Goal: Information Seeking & Learning: Find contact information

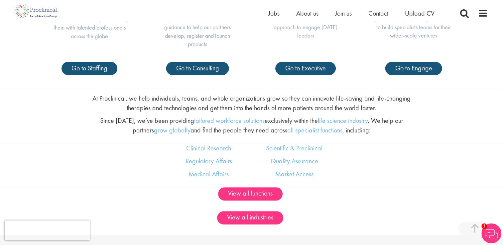
scroll to position [432, 0]
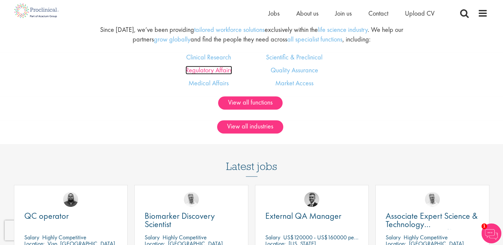
click at [230, 72] on link "Regulatory Affairs" at bounding box center [209, 70] width 47 height 9
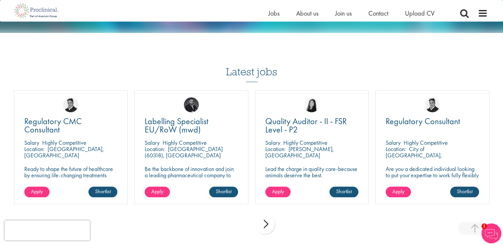
scroll to position [698, 0]
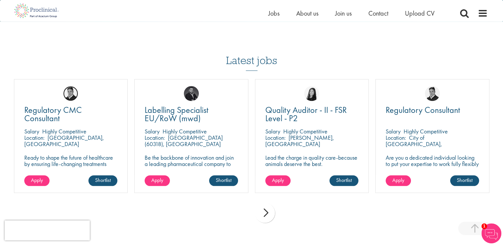
click at [70, 92] on img at bounding box center [70, 93] width 15 height 15
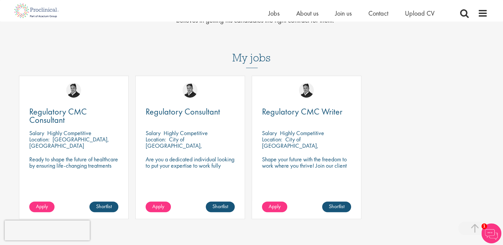
scroll to position [266, 0]
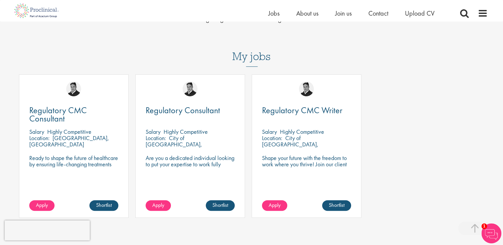
click at [74, 81] on img at bounding box center [73, 88] width 15 height 15
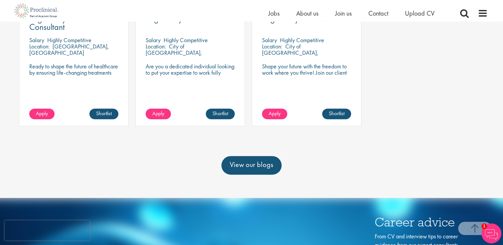
scroll to position [366, 0]
